Goal: Information Seeking & Learning: Learn about a topic

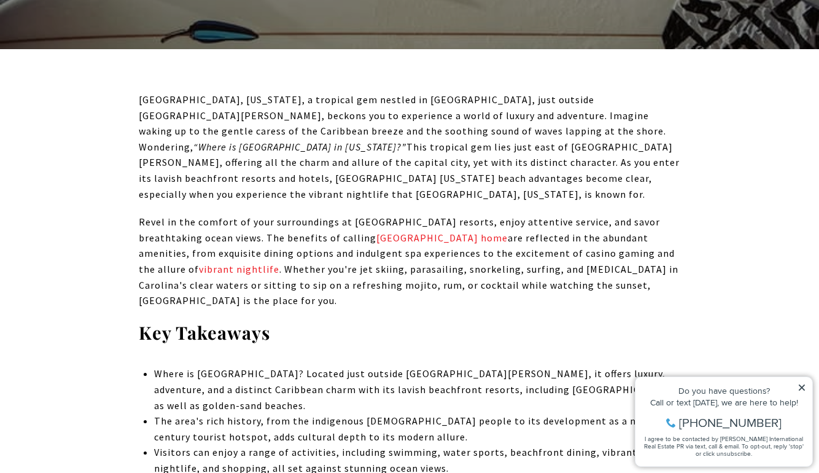
scroll to position [462, 0]
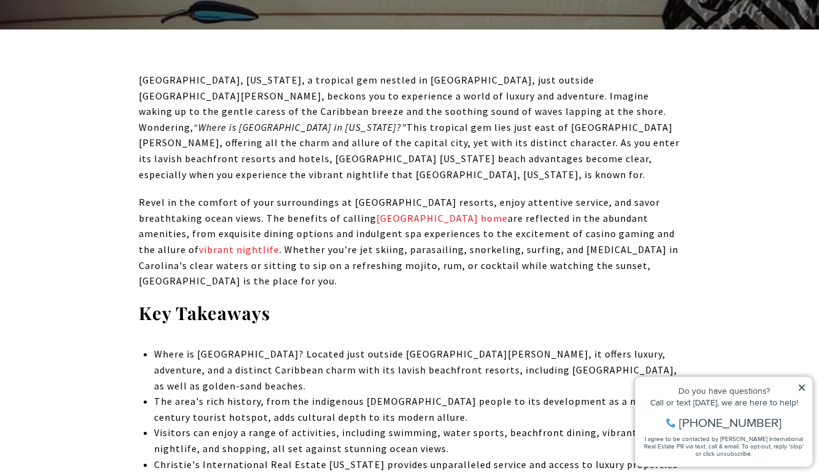
click at [490, 139] on p "[GEOGRAPHIC_DATA], [US_STATE], a tropical gem nestled in [GEOGRAPHIC_DATA], jus…" at bounding box center [410, 127] width 542 height 110
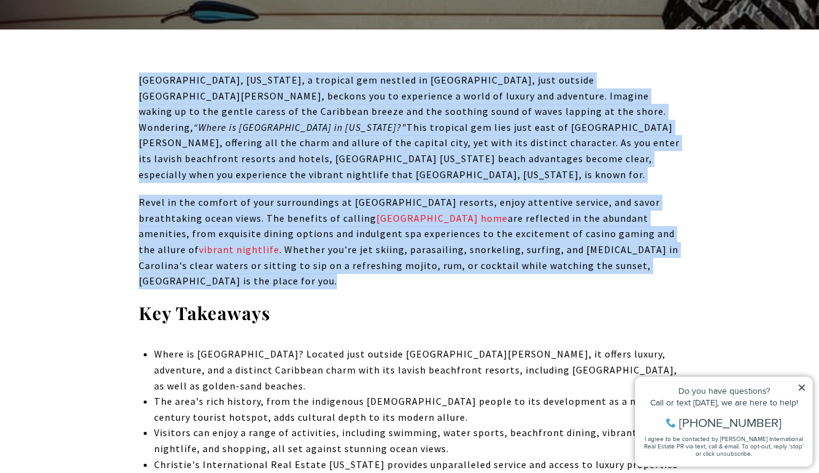
drag, startPoint x: 490, startPoint y: 139, endPoint x: 506, endPoint y: 166, distance: 31.9
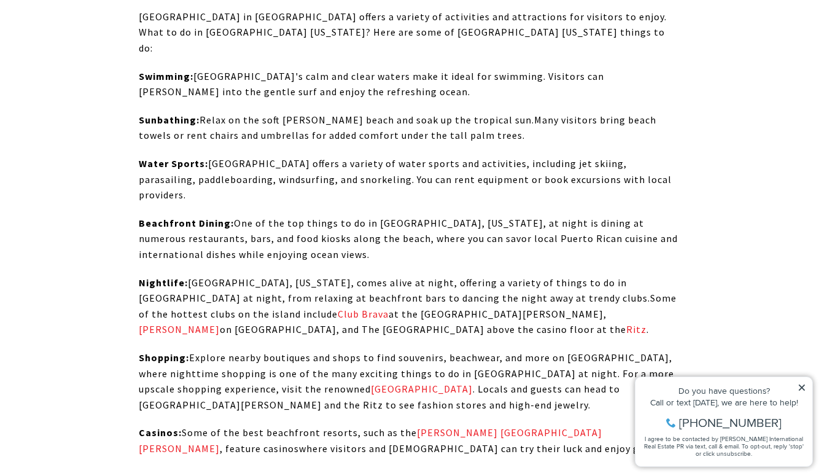
scroll to position [2506, 0]
click at [492, 275] on span "Nightlife: [GEOGRAPHIC_DATA], [US_STATE], comes alive at night, offering a vari…" at bounding box center [394, 289] width 511 height 28
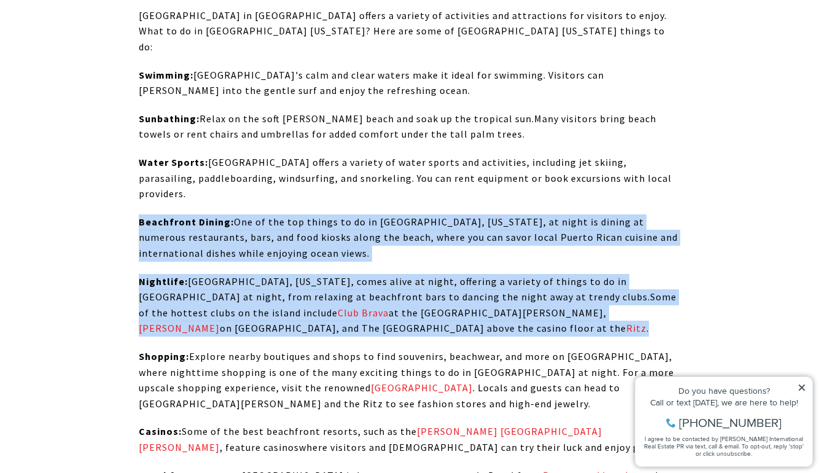
drag, startPoint x: 492, startPoint y: 152, endPoint x: 479, endPoint y: 130, distance: 25.9
click at [479, 214] on p "Beachfront Dining: One of the top things to do in [GEOGRAPHIC_DATA], [US_STATE]…" at bounding box center [410, 237] width 542 height 47
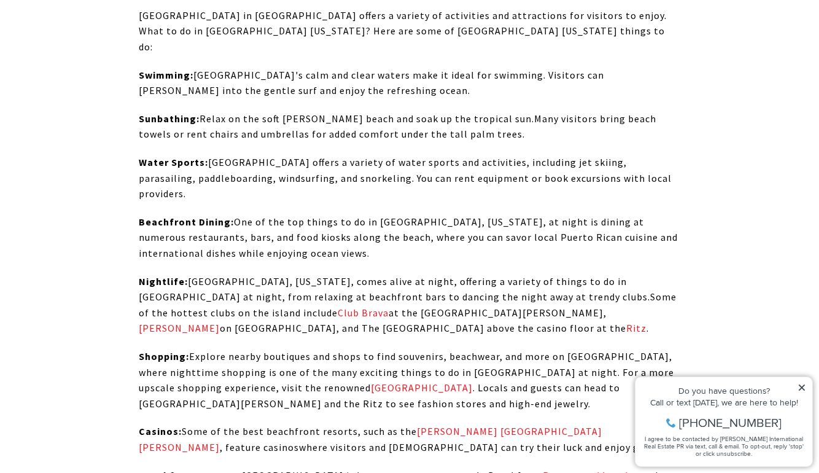
click at [479, 214] on p "Beachfront Dining: One of the top things to do in [GEOGRAPHIC_DATA], [US_STATE]…" at bounding box center [410, 237] width 542 height 47
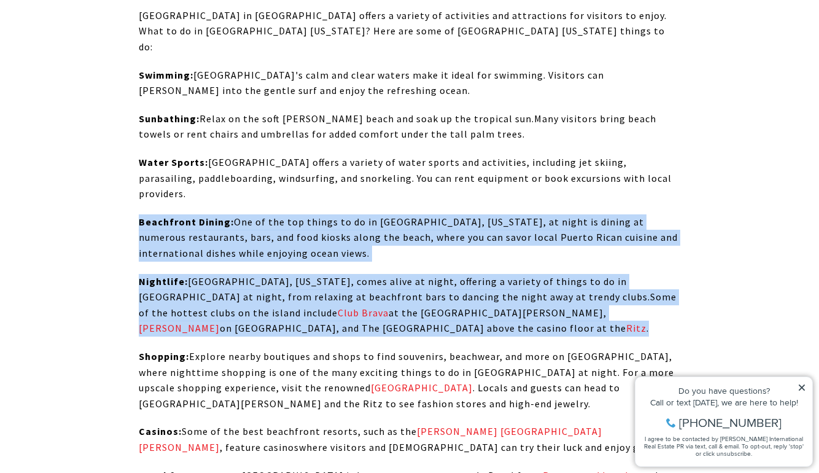
drag, startPoint x: 479, startPoint y: 130, endPoint x: 492, endPoint y: 168, distance: 40.4
click at [492, 290] on span "Some of the hottest clubs on the island include" at bounding box center [408, 304] width 538 height 28
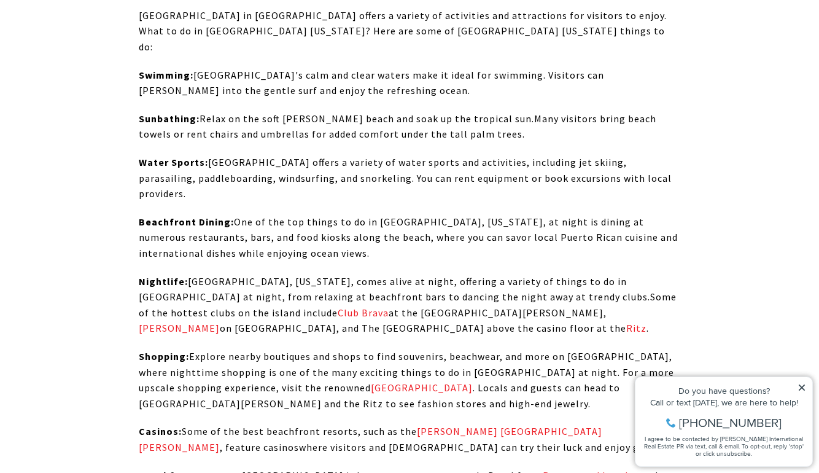
click at [339, 275] on span "Nightlife: [GEOGRAPHIC_DATA], [US_STATE], comes alive at night, offering a vari…" at bounding box center [394, 289] width 511 height 28
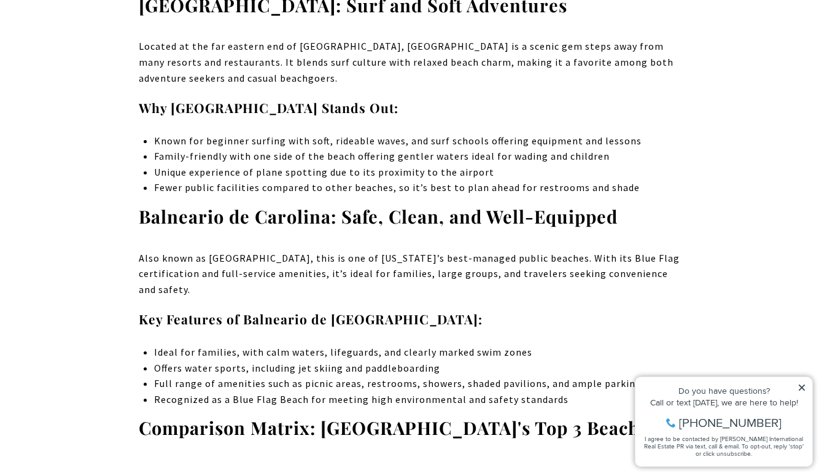
scroll to position [4211, 0]
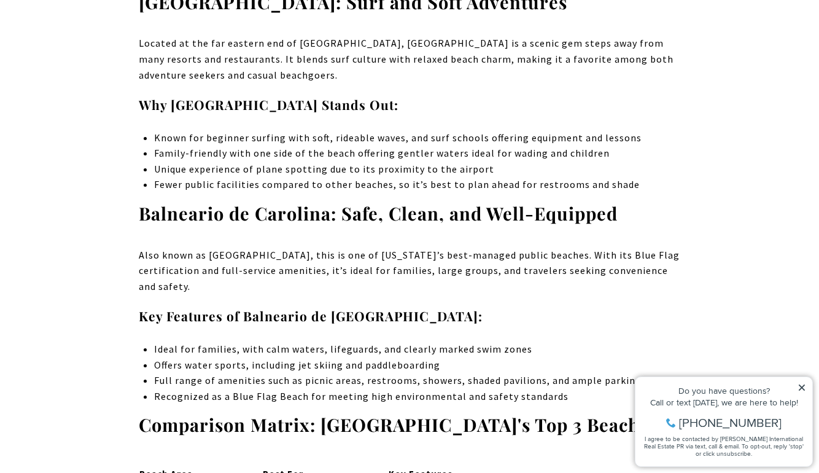
click at [381, 247] on p "Also known as [GEOGRAPHIC_DATA], this is one of [US_STATE]’s best-managed publi…" at bounding box center [410, 270] width 542 height 47
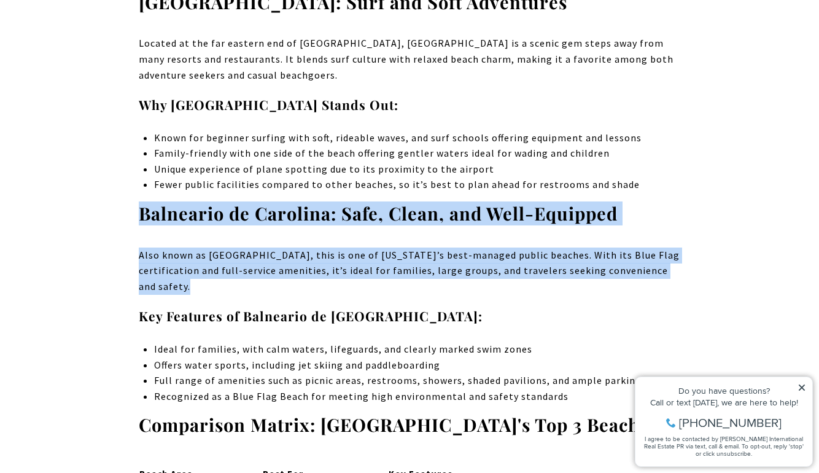
drag, startPoint x: 381, startPoint y: 77, endPoint x: 352, endPoint y: 39, distance: 47.7
click at [352, 201] on strong "Balneario de Carolina: Safe, Clean, and Well-Equipped" at bounding box center [378, 212] width 479 height 23
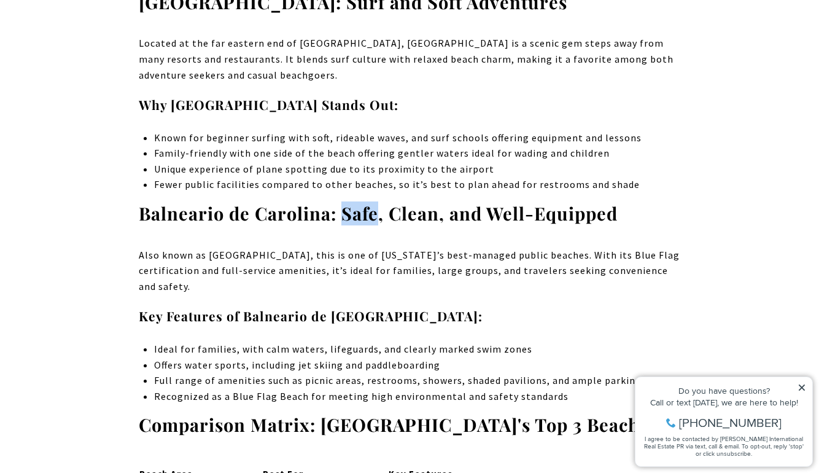
click at [352, 201] on strong "Balneario de Carolina: Safe, Clean, and Well-Equipped" at bounding box center [378, 212] width 479 height 23
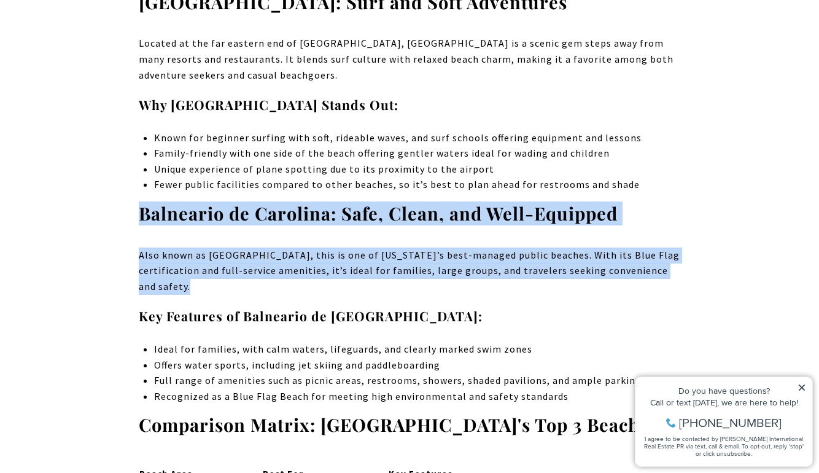
drag, startPoint x: 352, startPoint y: 39, endPoint x: 385, endPoint y: 103, distance: 71.4
click at [385, 247] on p "Also known as [GEOGRAPHIC_DATA], this is one of [US_STATE]’s best-managed publi…" at bounding box center [410, 270] width 542 height 47
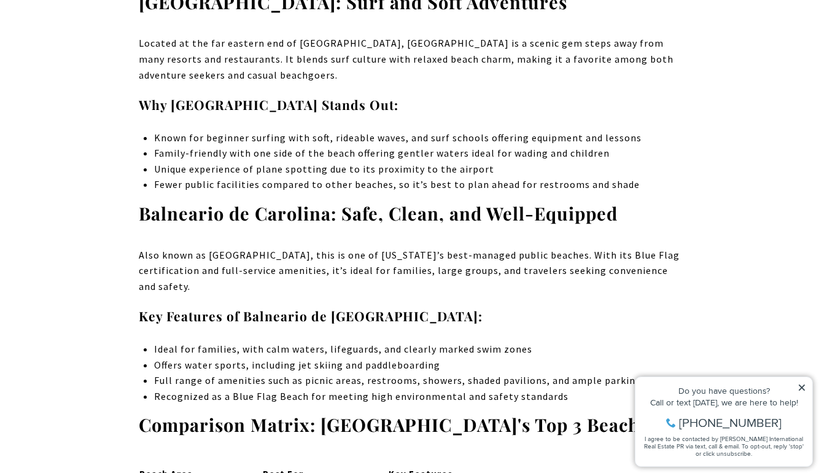
click at [385, 247] on p "Also known as [GEOGRAPHIC_DATA], this is one of [US_STATE]’s best-managed publi…" at bounding box center [410, 270] width 542 height 47
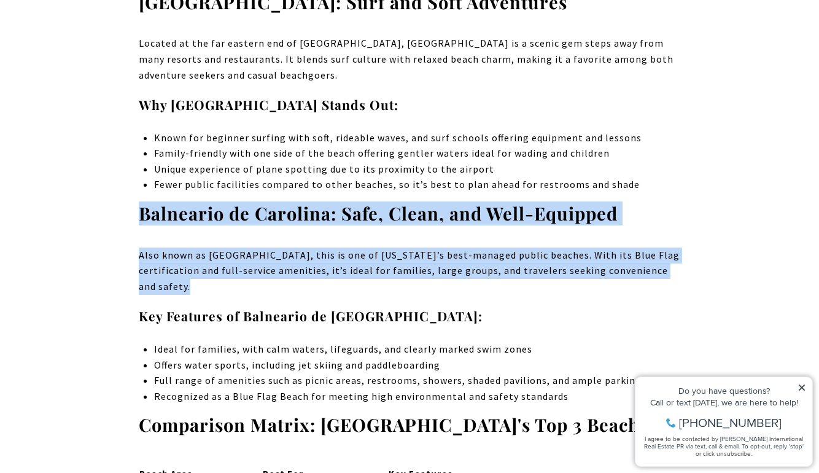
drag, startPoint x: 385, startPoint y: 103, endPoint x: 361, endPoint y: 45, distance: 61.9
click at [361, 201] on strong "Balneario de Carolina: Safe, Clean, and Well-Equipped" at bounding box center [378, 212] width 479 height 23
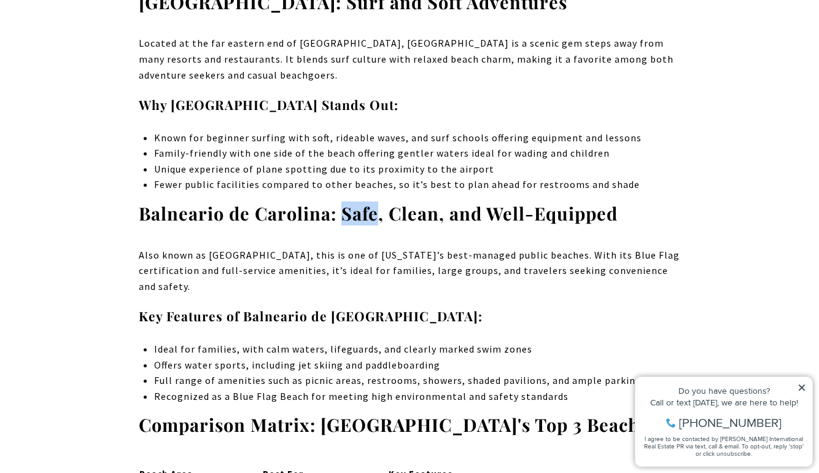
click at [361, 201] on strong "Balneario de Carolina: Safe, Clean, and Well-Equipped" at bounding box center [378, 212] width 479 height 23
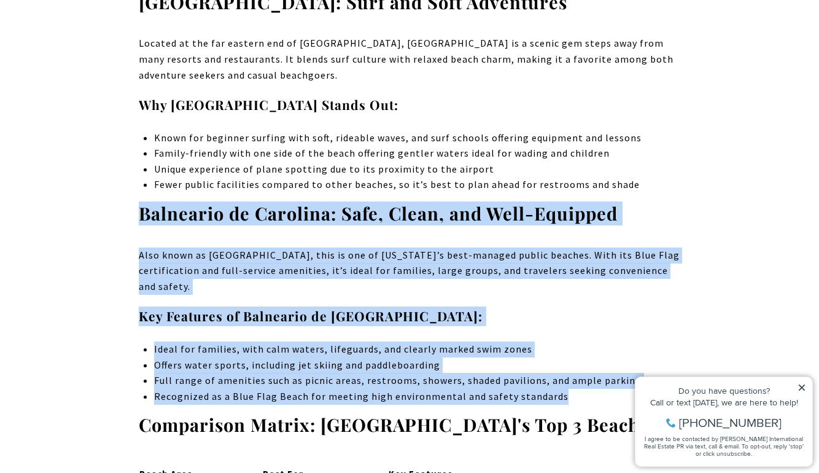
drag, startPoint x: 361, startPoint y: 45, endPoint x: 472, endPoint y: 219, distance: 205.4
click at [472, 389] on li "Recognized as a Blue Flag Beach for meeting high environmental and safety stand…" at bounding box center [417, 397] width 526 height 16
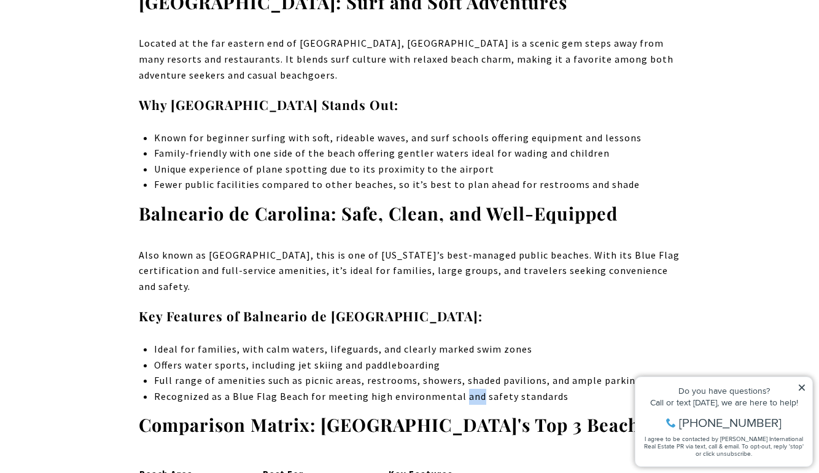
click at [472, 389] on li "Recognized as a Blue Flag Beach for meeting high environmental and safety stand…" at bounding box center [417, 397] width 526 height 16
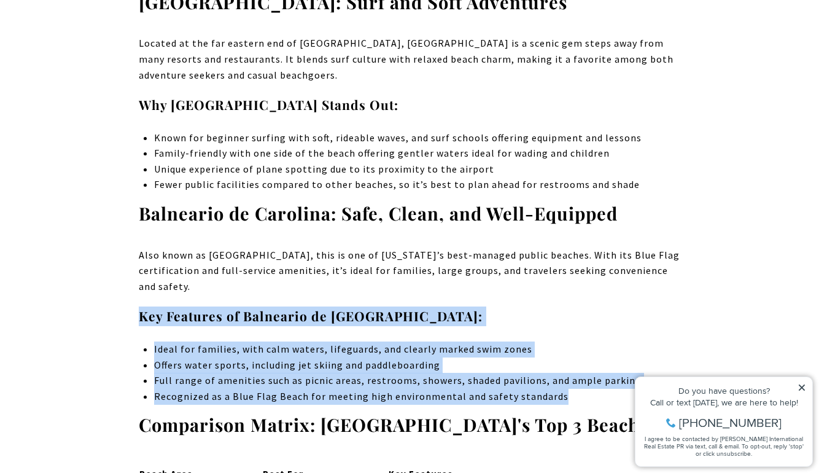
drag, startPoint x: 472, startPoint y: 219, endPoint x: 438, endPoint y: 139, distance: 85.9
click at [438, 306] on h4 "Key Features of Balneario de [GEOGRAPHIC_DATA]:" at bounding box center [410, 316] width 542 height 20
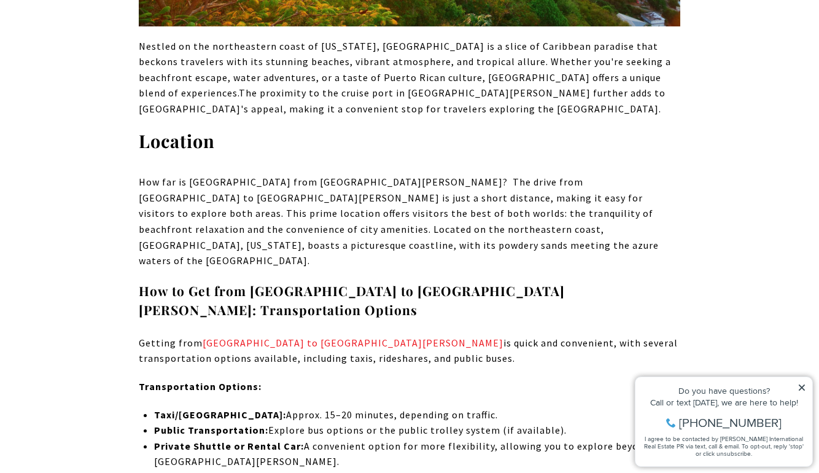
scroll to position [5982, 0]
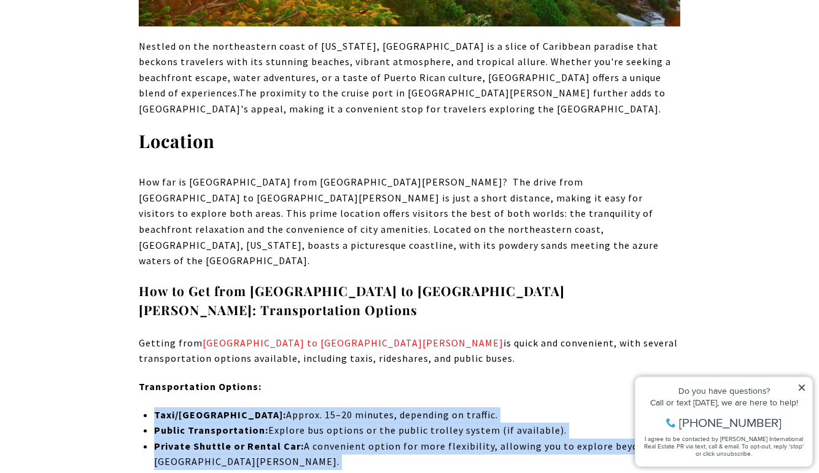
drag, startPoint x: 401, startPoint y: 127, endPoint x: 481, endPoint y: 246, distance: 143.4
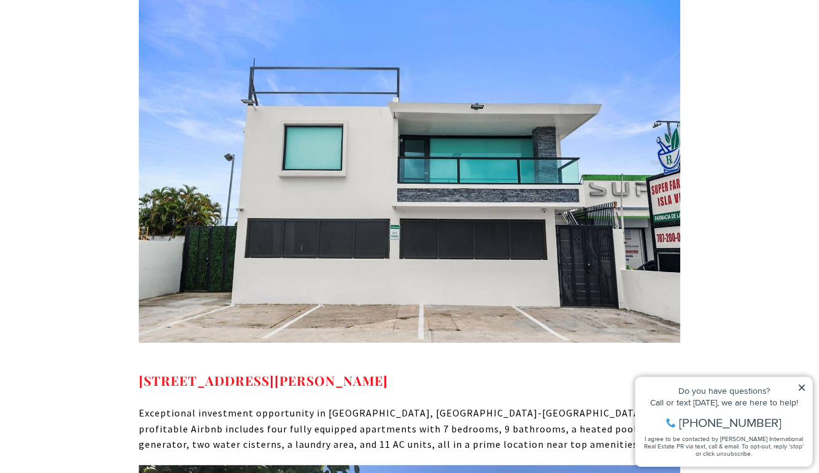
scroll to position [8021, 0]
